Goal: Find specific page/section: Find specific page/section

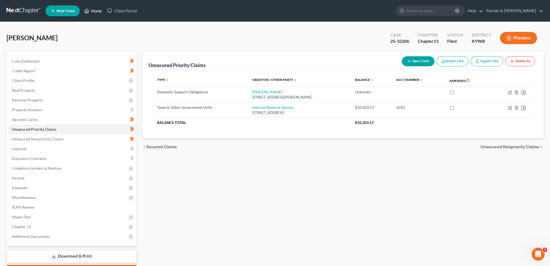
click at [92, 12] on link "Home" at bounding box center [92, 11] width 23 height 10
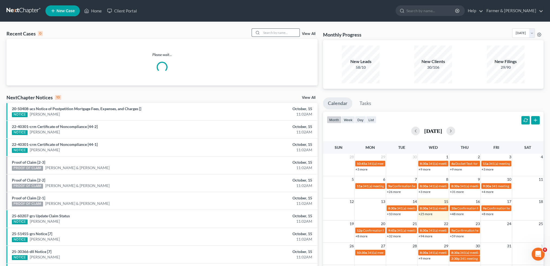
click at [289, 32] on input "search" at bounding box center [281, 33] width 38 height 8
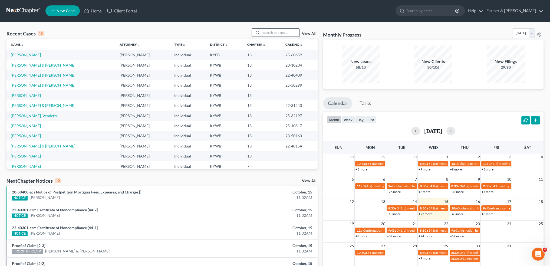
type input "e"
type input "b"
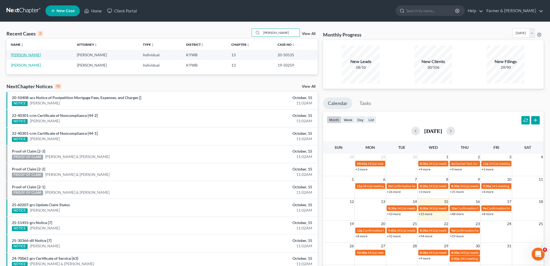
type input "[PERSON_NAME]"
click at [28, 54] on link "[PERSON_NAME]" at bounding box center [26, 54] width 30 height 5
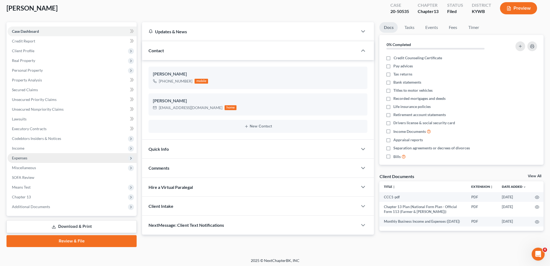
scroll to position [31, 0]
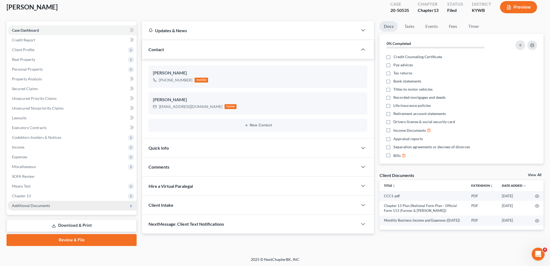
click at [39, 204] on span "Additional Documents" at bounding box center [31, 205] width 38 height 5
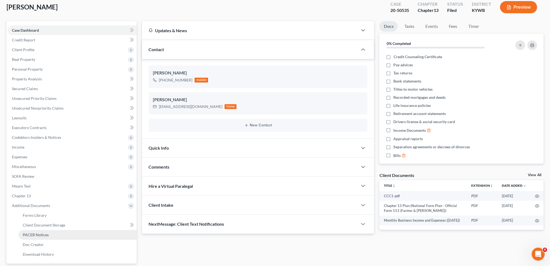
click at [36, 235] on span "PACER Notices" at bounding box center [36, 234] width 26 height 5
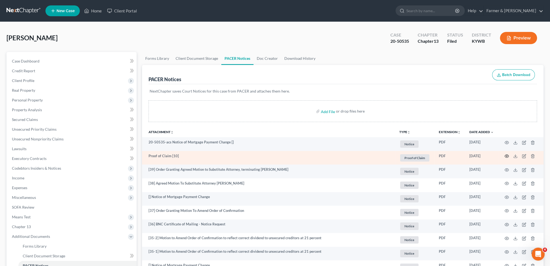
click at [506, 155] on icon "button" at bounding box center [506, 156] width 4 height 4
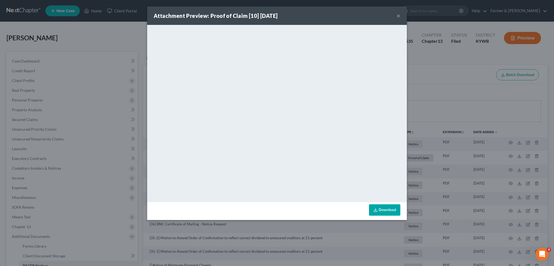
click at [398, 13] on button "×" at bounding box center [399, 15] width 4 height 6
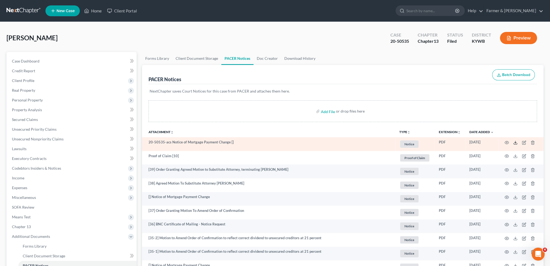
click at [514, 141] on icon at bounding box center [515, 142] width 4 height 4
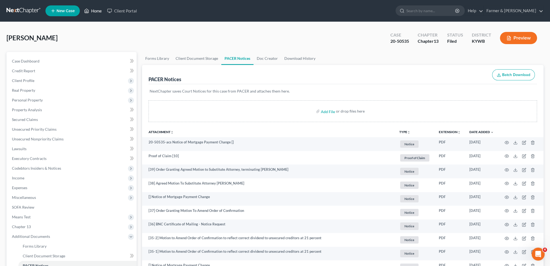
click at [86, 11] on icon at bounding box center [86, 11] width 5 height 6
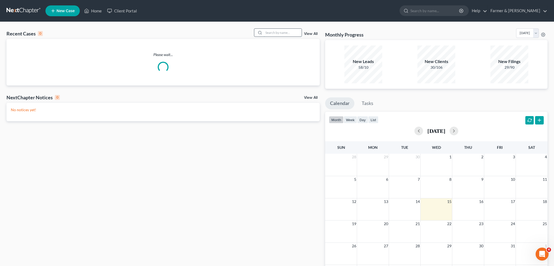
click at [282, 32] on input "search" at bounding box center [283, 33] width 38 height 8
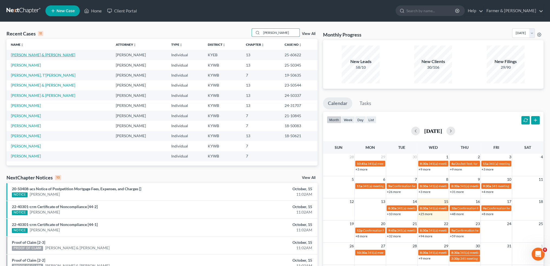
type input "[PERSON_NAME]"
click at [25, 55] on link "[PERSON_NAME] & [PERSON_NAME]" at bounding box center [43, 54] width 64 height 5
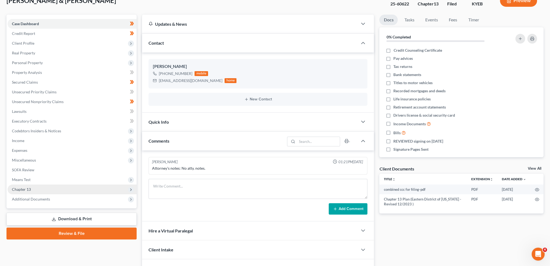
scroll to position [69, 0]
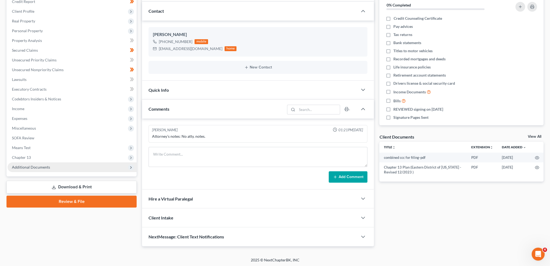
click at [47, 164] on span "Additional Documents" at bounding box center [72, 167] width 129 height 10
